Goal: Task Accomplishment & Management: Manage account settings

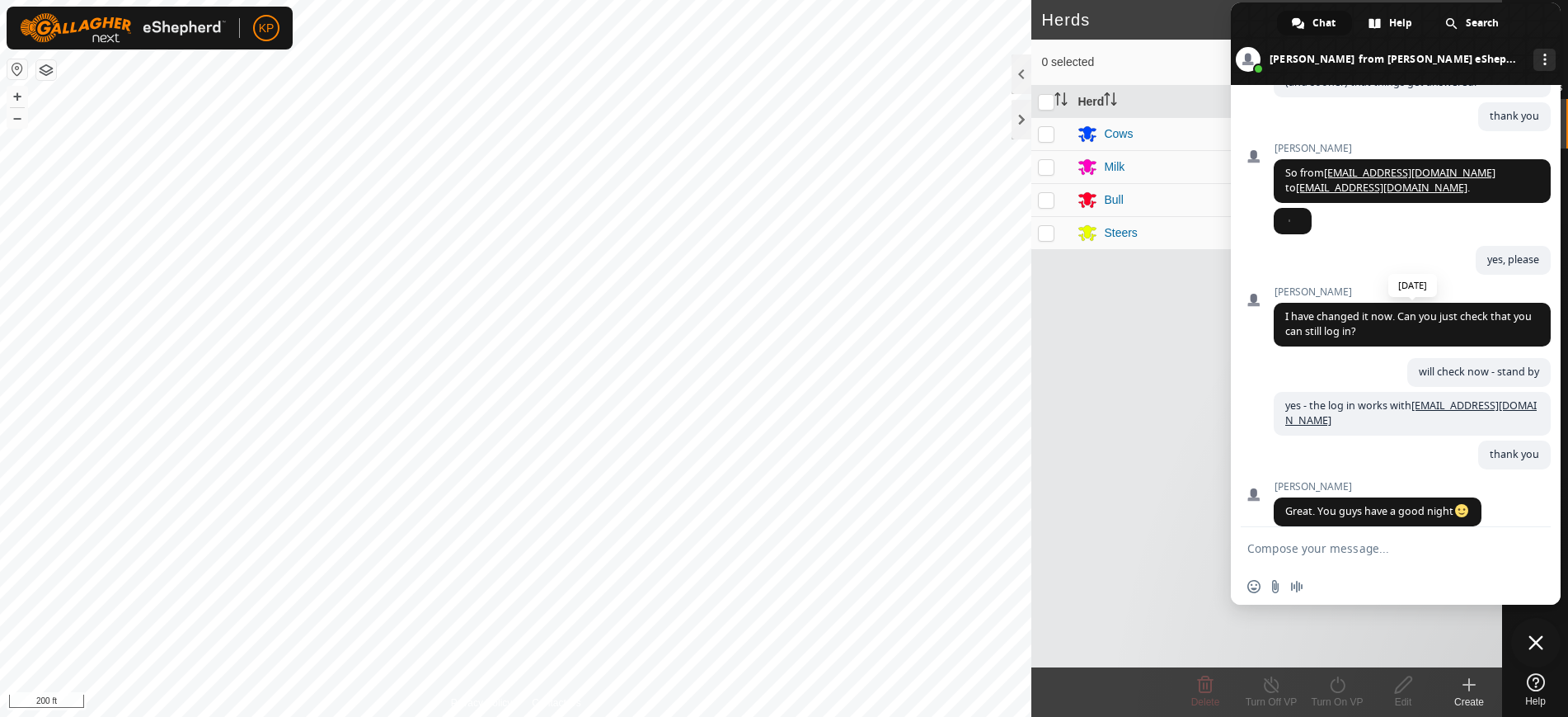
scroll to position [4009, 0]
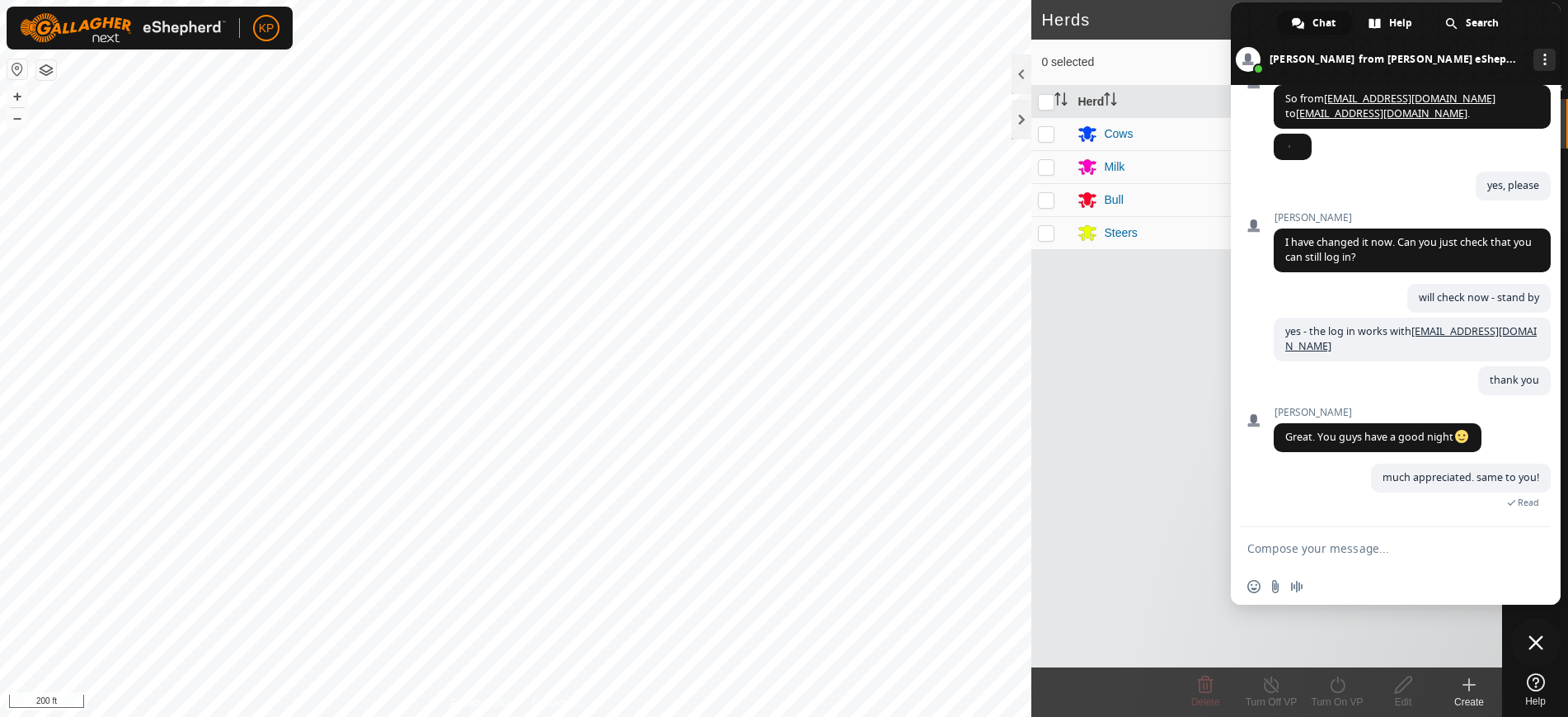
click at [1118, 403] on div "Herd Head VP Cows 6 East side North 3 Milk 1 Milk Fence Parlor Exclusion Bull 1…" at bounding box center [1267, 376] width 471 height 581
click at [1549, 10] on span at bounding box center [1396, 44] width 329 height 83
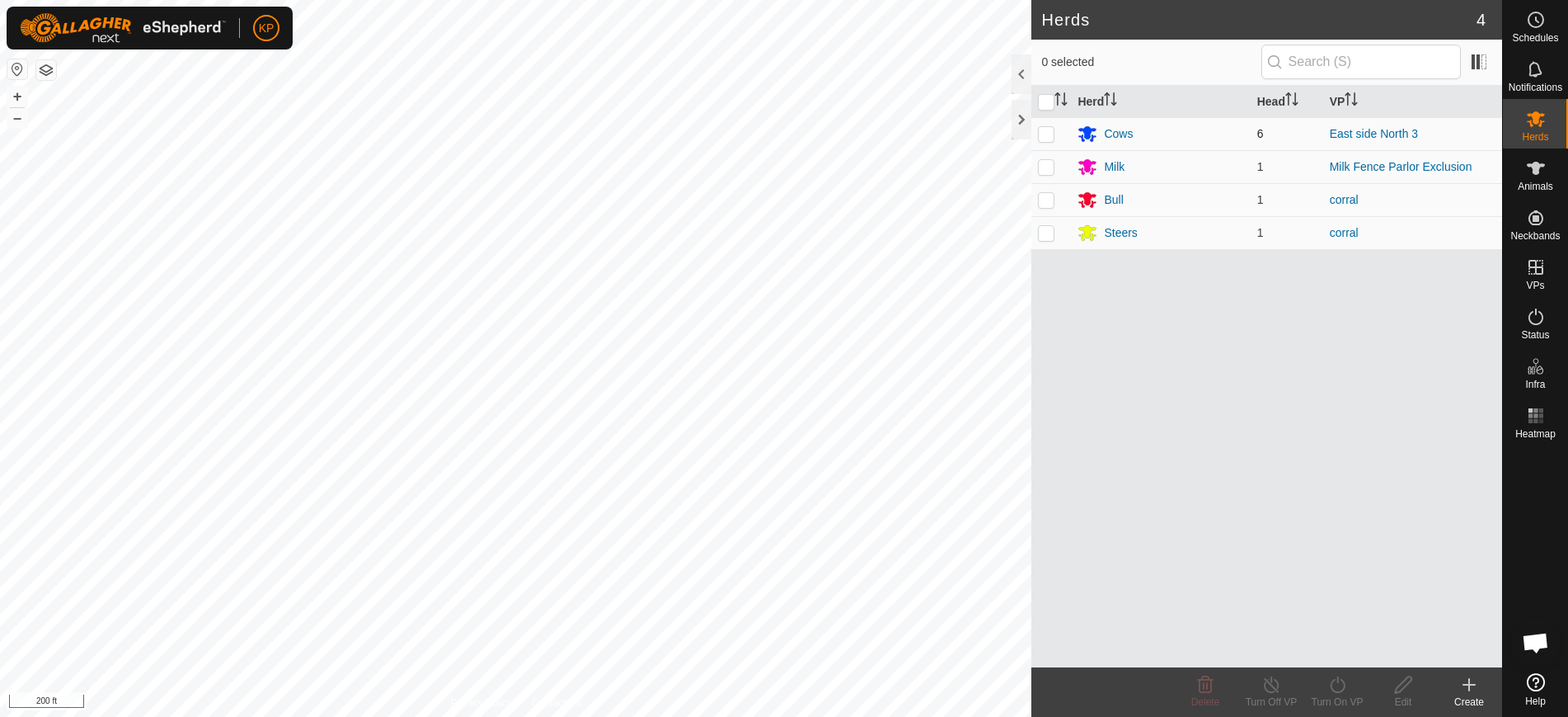
click at [1045, 135] on p-checkbox at bounding box center [1045, 133] width 16 height 13
checkbox input "true"
click at [1548, 175] on es-animals-svg-icon at bounding box center [1536, 168] width 30 height 26
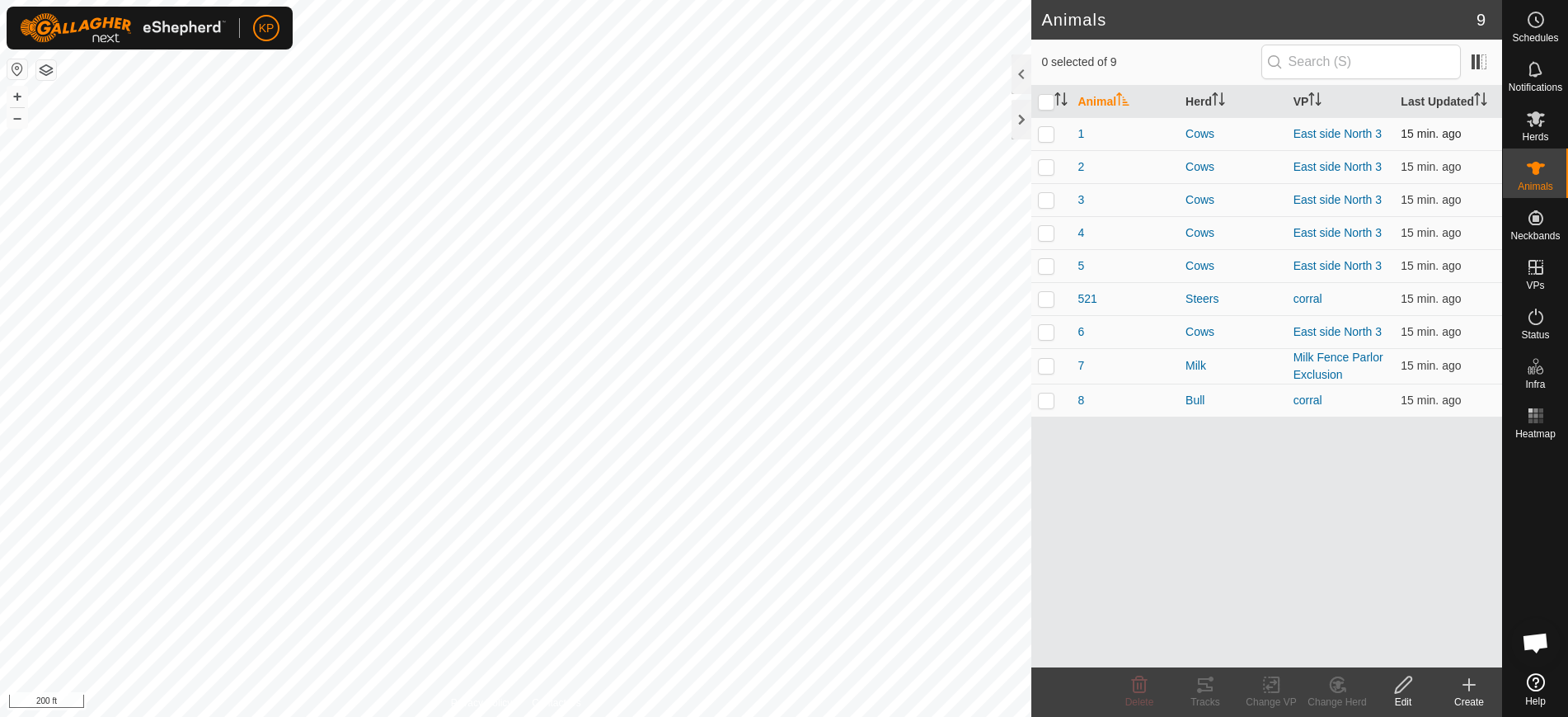
click at [1049, 134] on p-checkbox at bounding box center [1045, 133] width 16 height 13
checkbox input "true"
click at [1046, 172] on p-checkbox at bounding box center [1045, 166] width 16 height 13
checkbox input "true"
click at [1043, 196] on p-checkbox at bounding box center [1045, 199] width 16 height 13
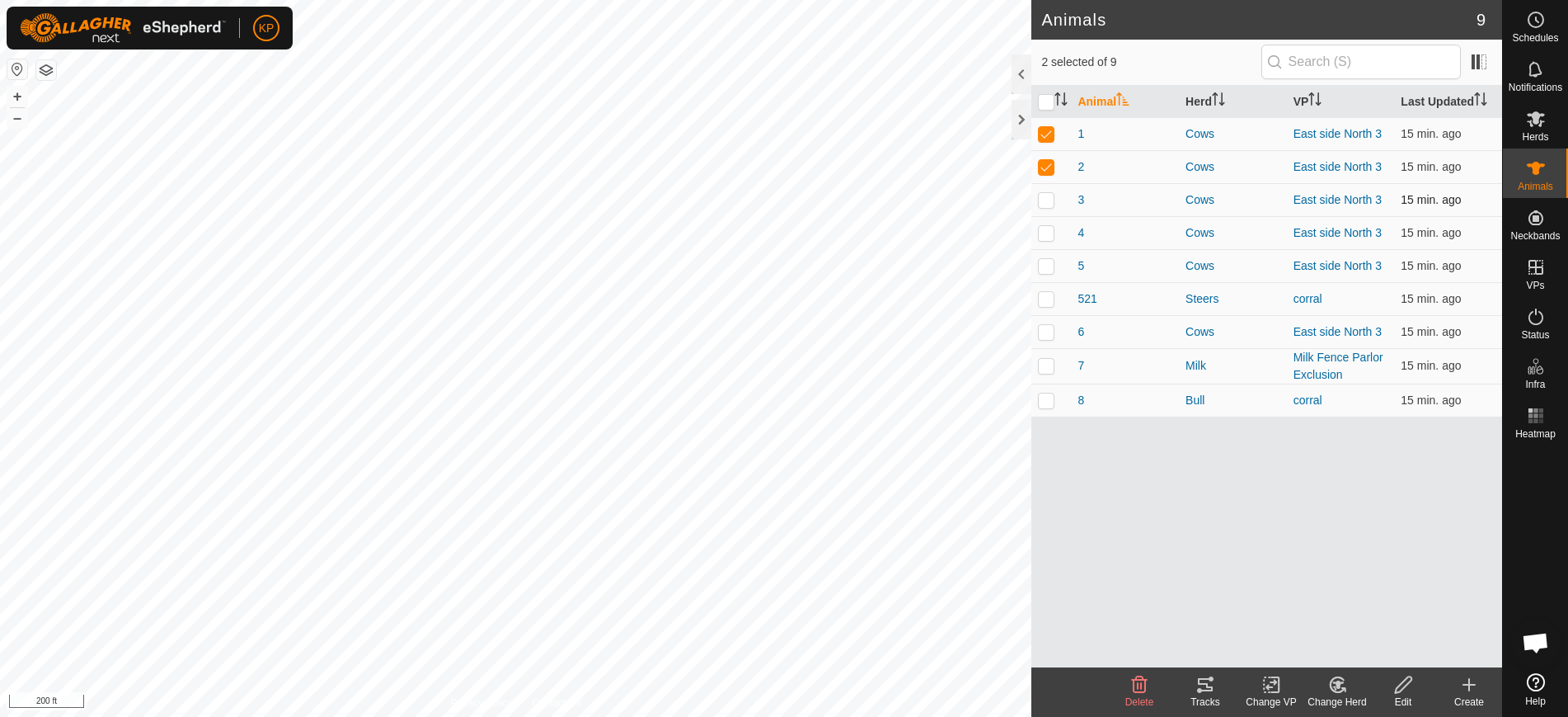
checkbox input "true"
click at [1047, 232] on p-checkbox at bounding box center [1045, 232] width 16 height 13
checkbox input "true"
click at [1043, 265] on p-checkbox at bounding box center [1045, 265] width 16 height 13
checkbox input "true"
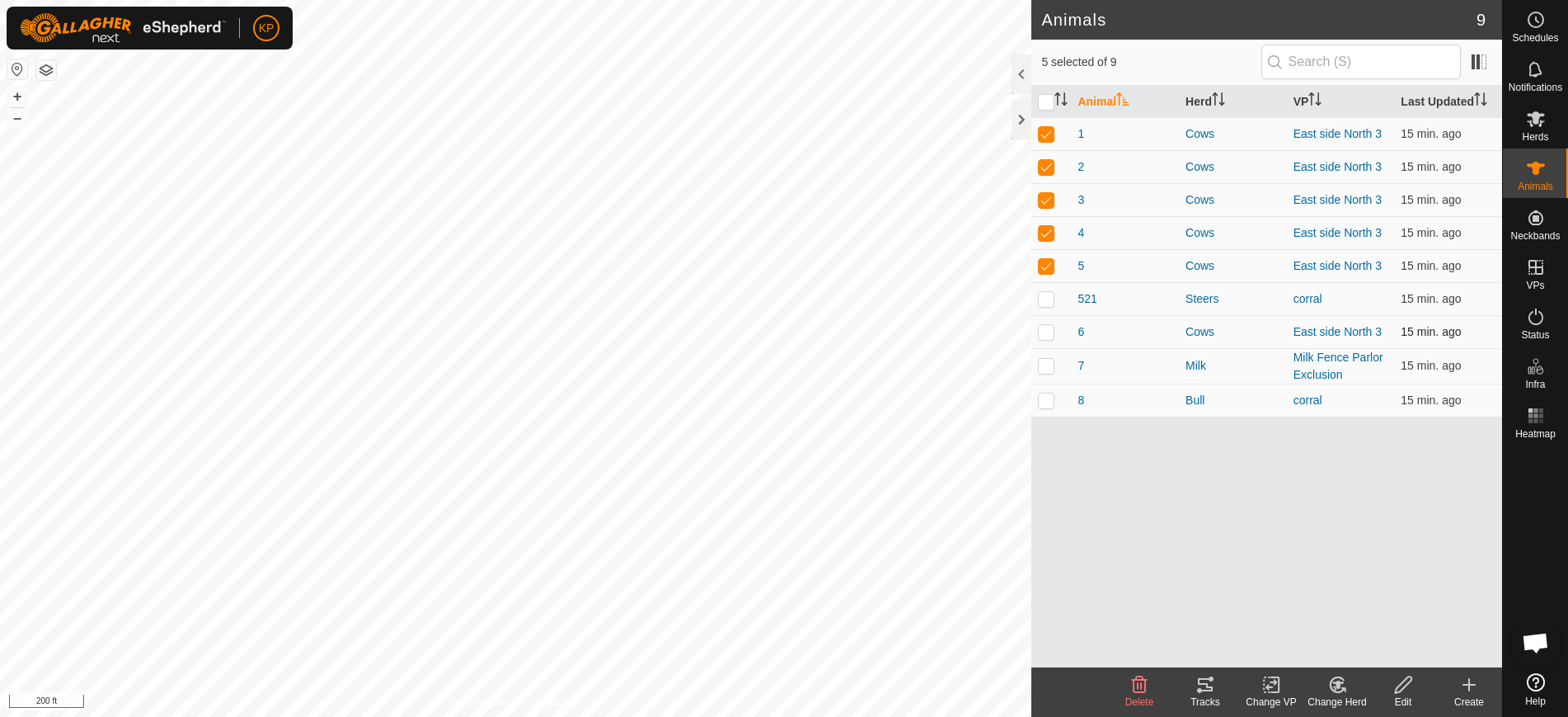
click at [1050, 335] on p-checkbox at bounding box center [1045, 331] width 16 height 13
checkbox input "true"
click at [1209, 690] on icon at bounding box center [1205, 684] width 15 height 13
